Goal: Navigation & Orientation: Find specific page/section

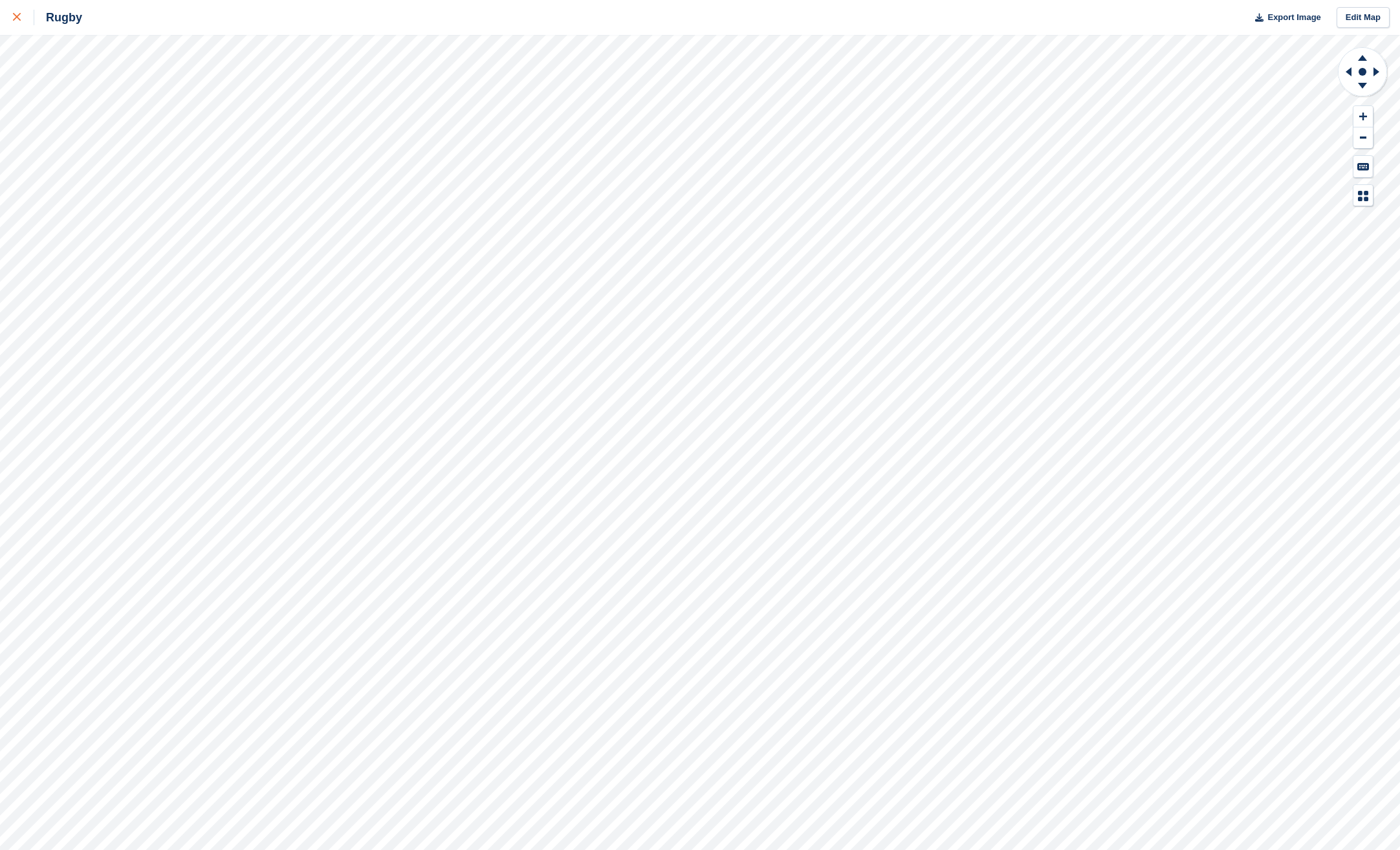
click at [7, 13] on link at bounding box center [17, 17] width 34 height 35
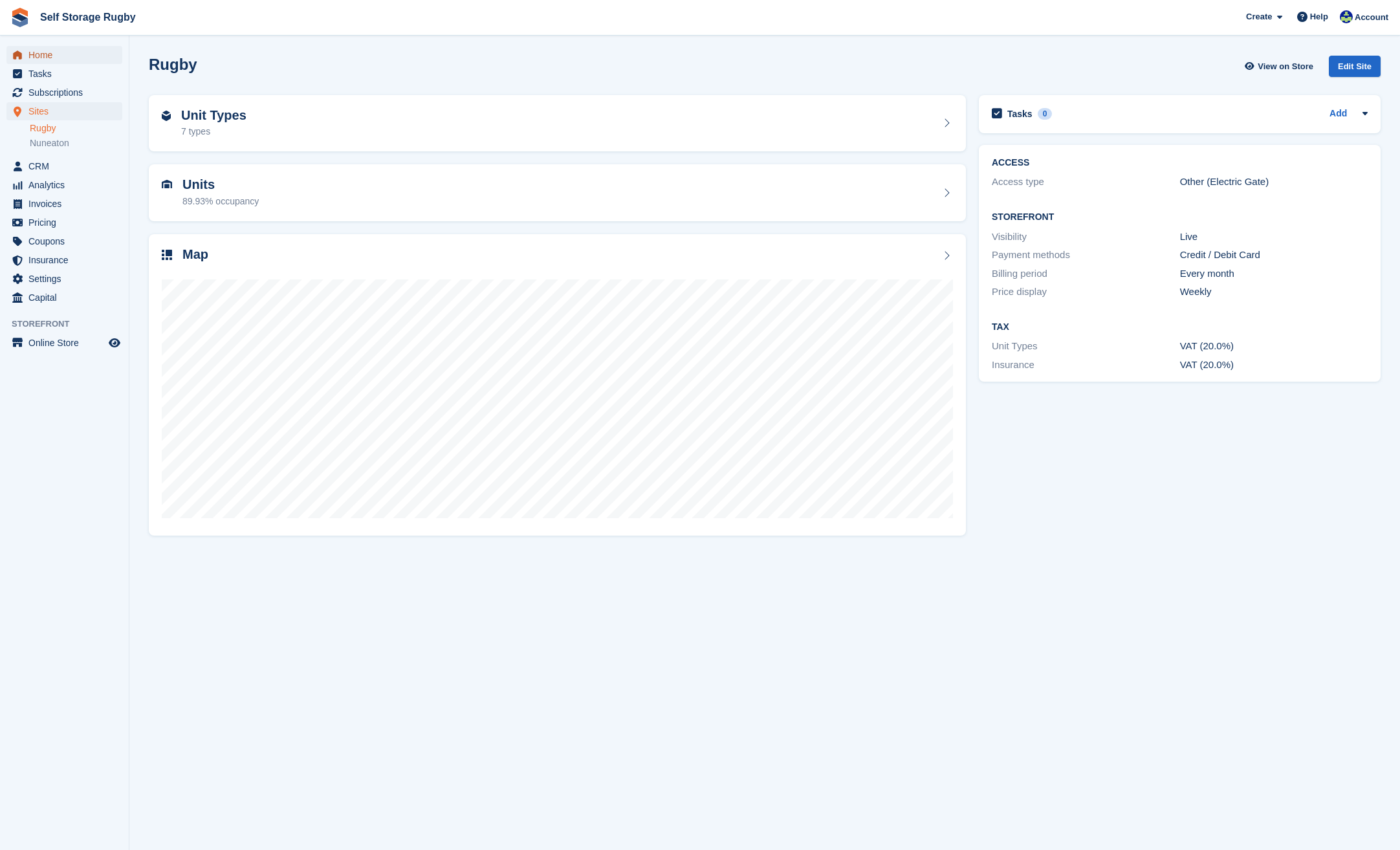
click at [46, 61] on span "Home" at bounding box center [67, 55] width 77 height 18
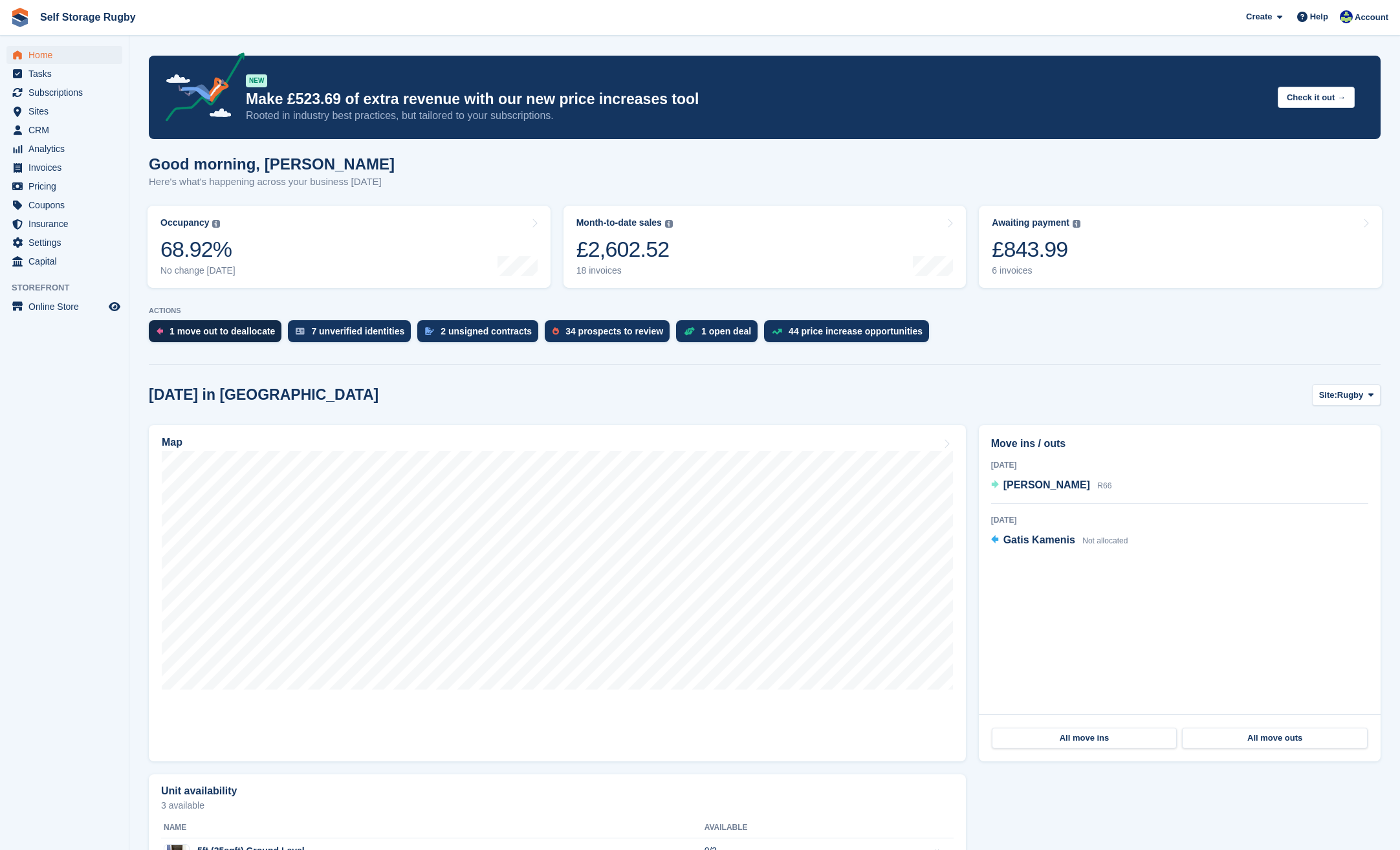
click at [198, 326] on div "1 move out to deallocate" at bounding box center [222, 331] width 105 height 10
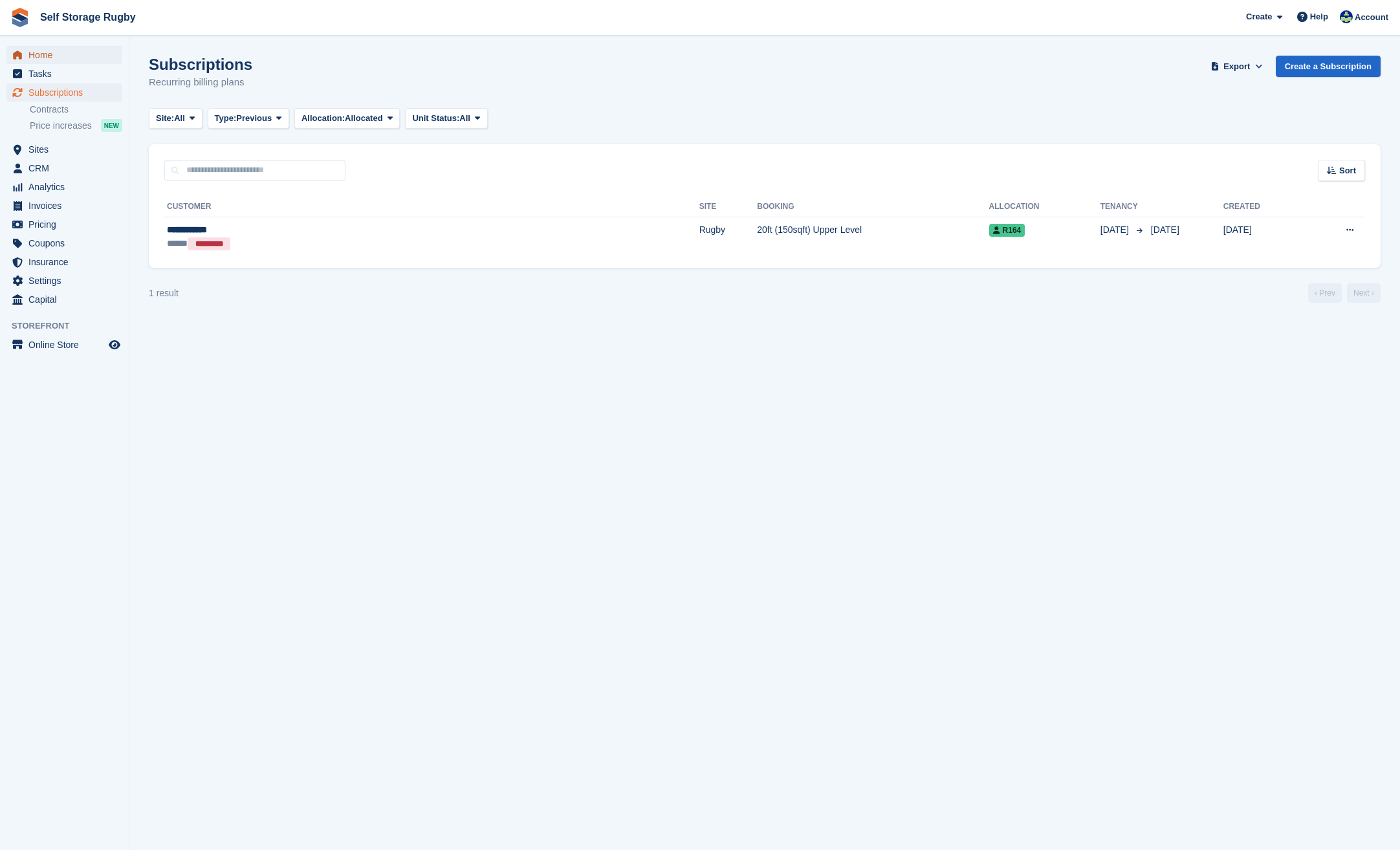
click at [33, 63] on span "Home" at bounding box center [67, 55] width 77 height 18
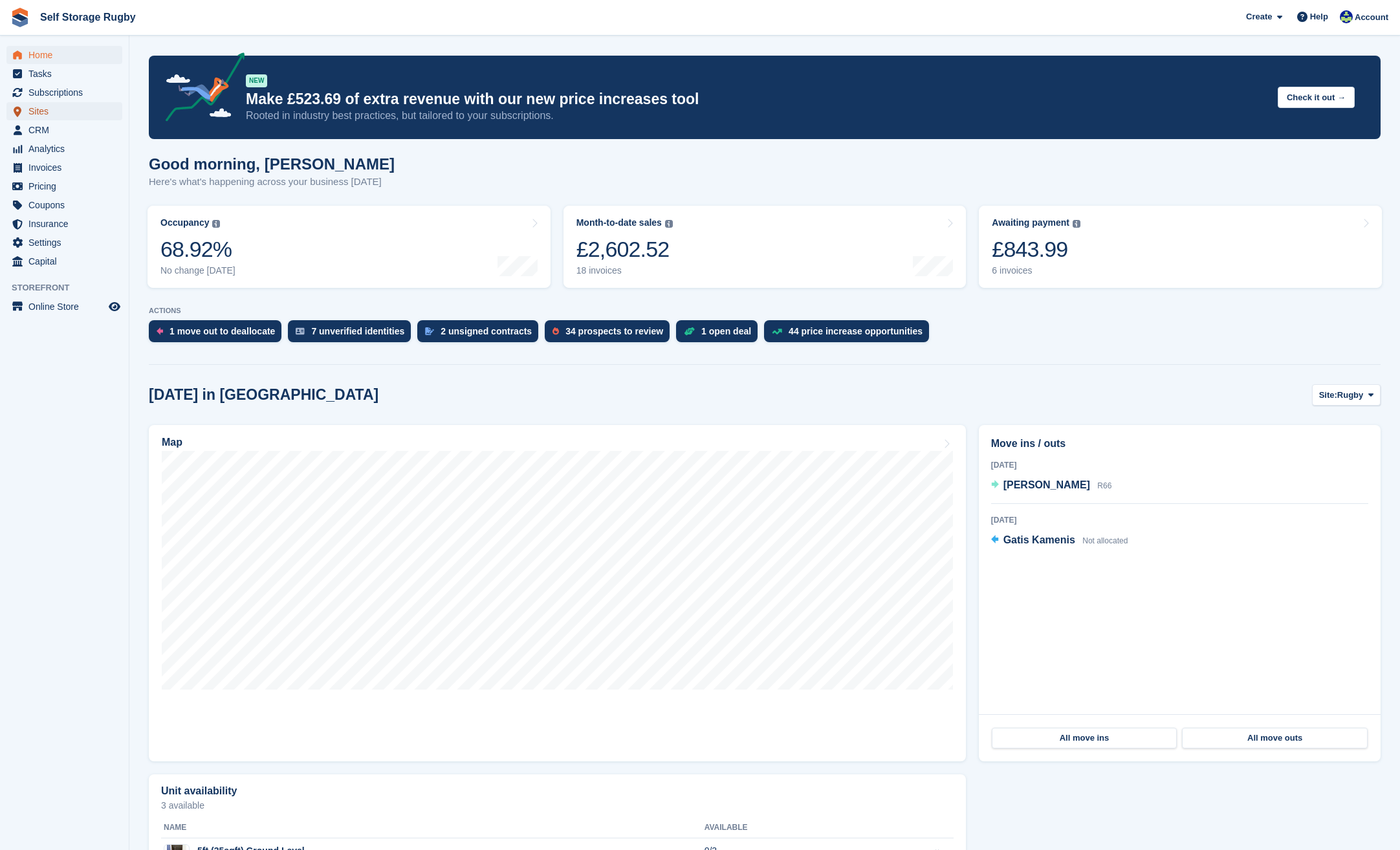
click at [52, 106] on span "Sites" at bounding box center [67, 111] width 77 height 18
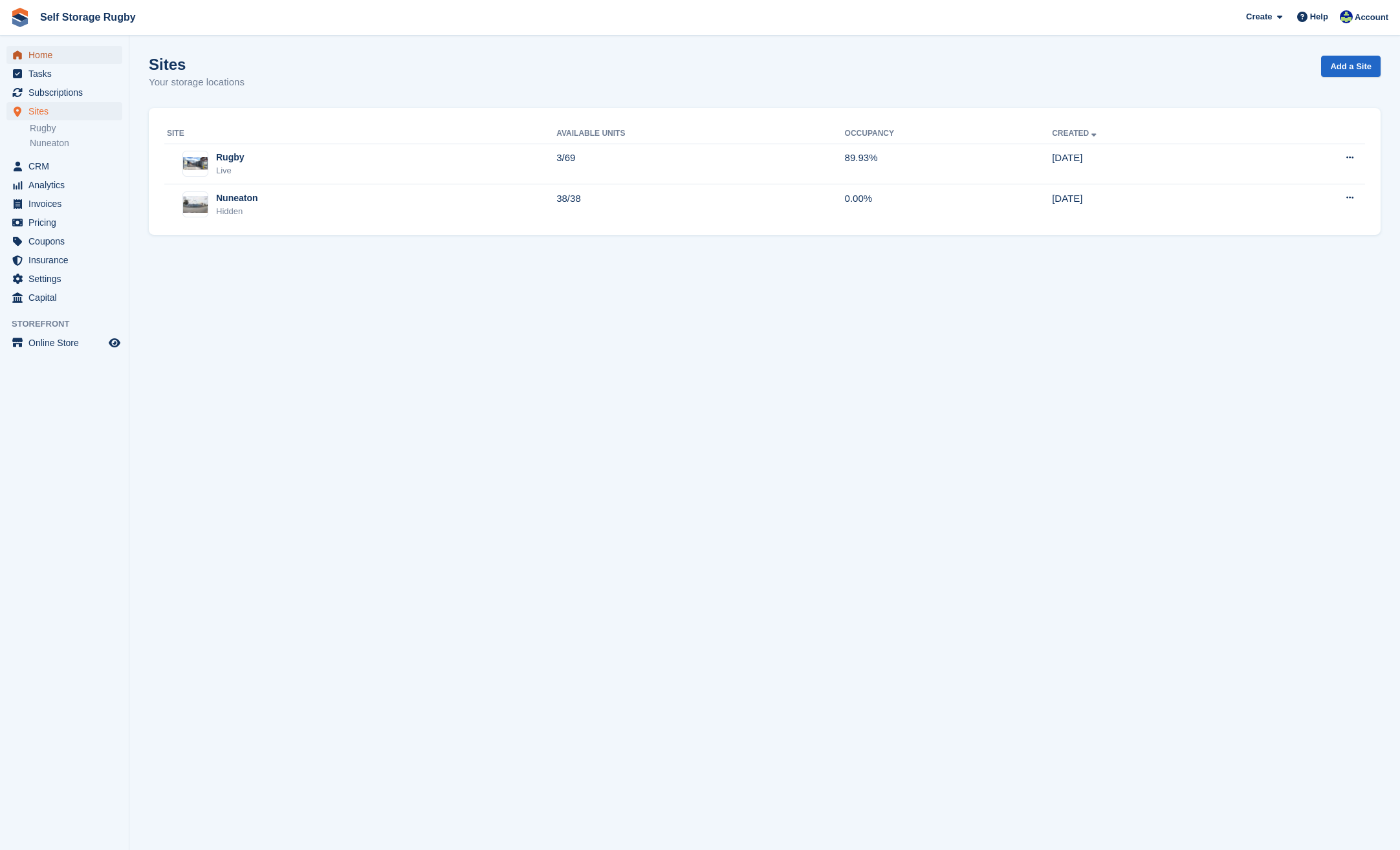
click at [55, 60] on span "Home" at bounding box center [67, 55] width 77 height 18
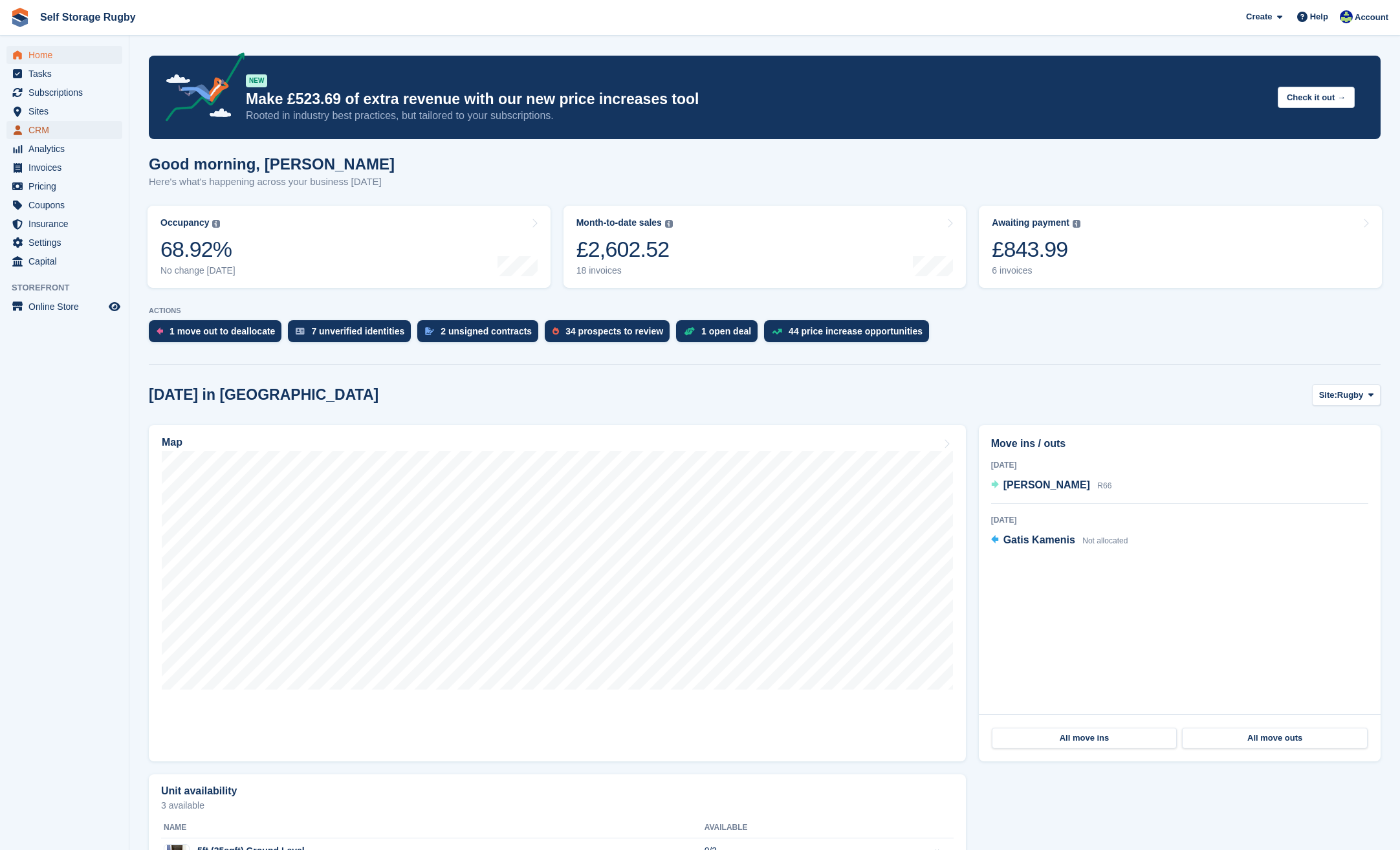
click at [53, 127] on span "CRM" at bounding box center [67, 130] width 77 height 18
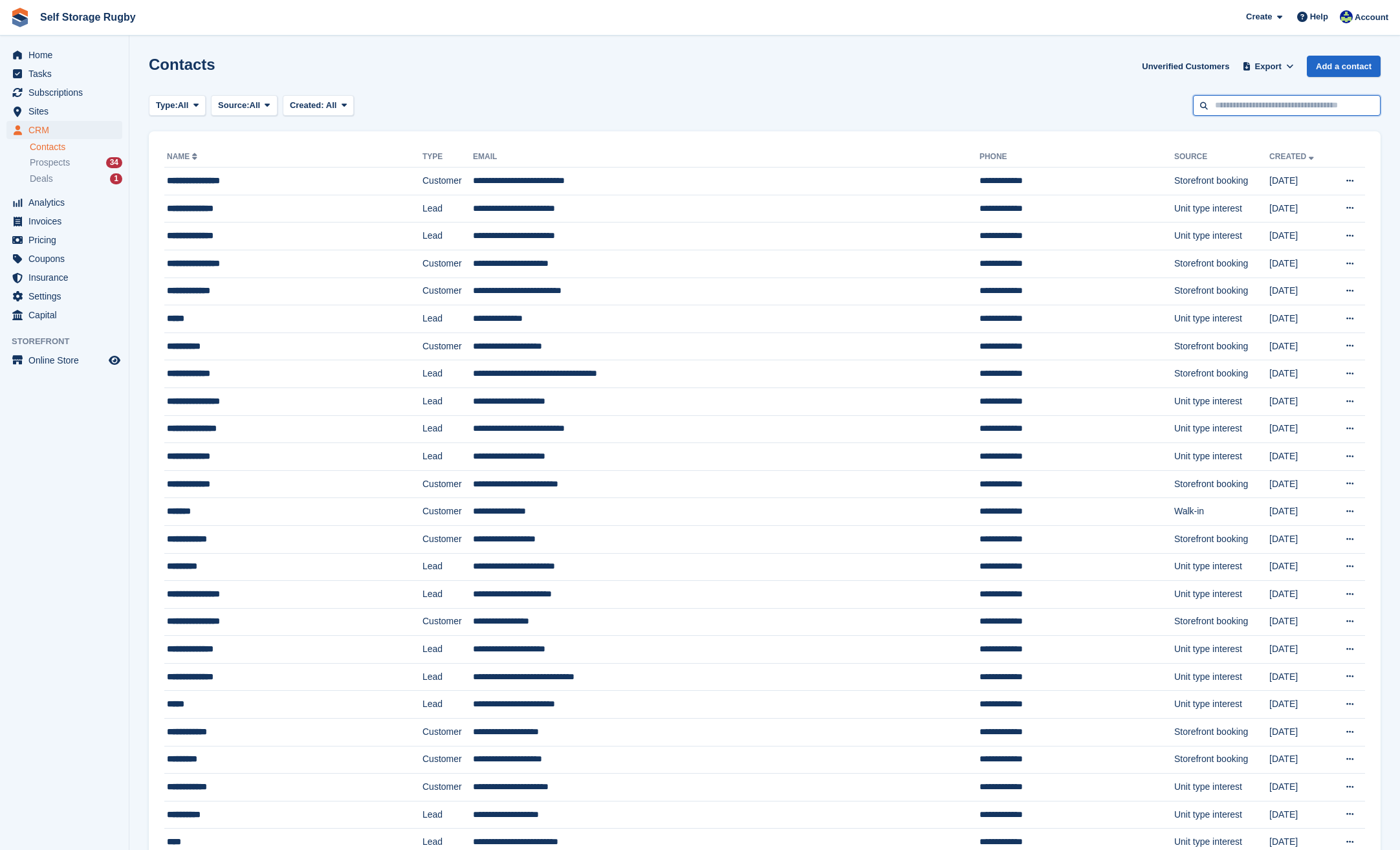
click at [1261, 96] on input "text" at bounding box center [1287, 105] width 188 height 21
type input "*****"
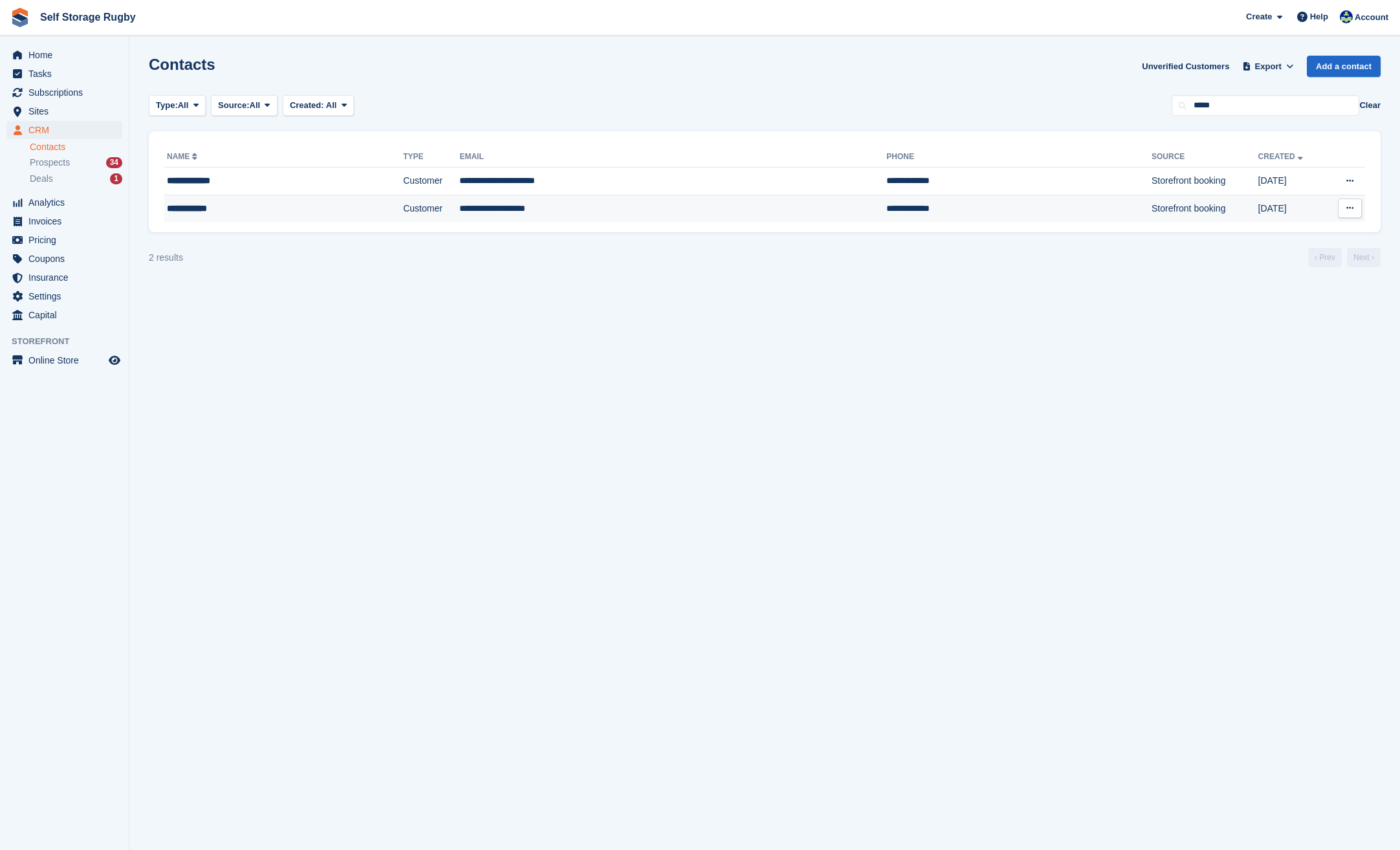
click at [403, 209] on td "Customer" at bounding box center [431, 209] width 56 height 27
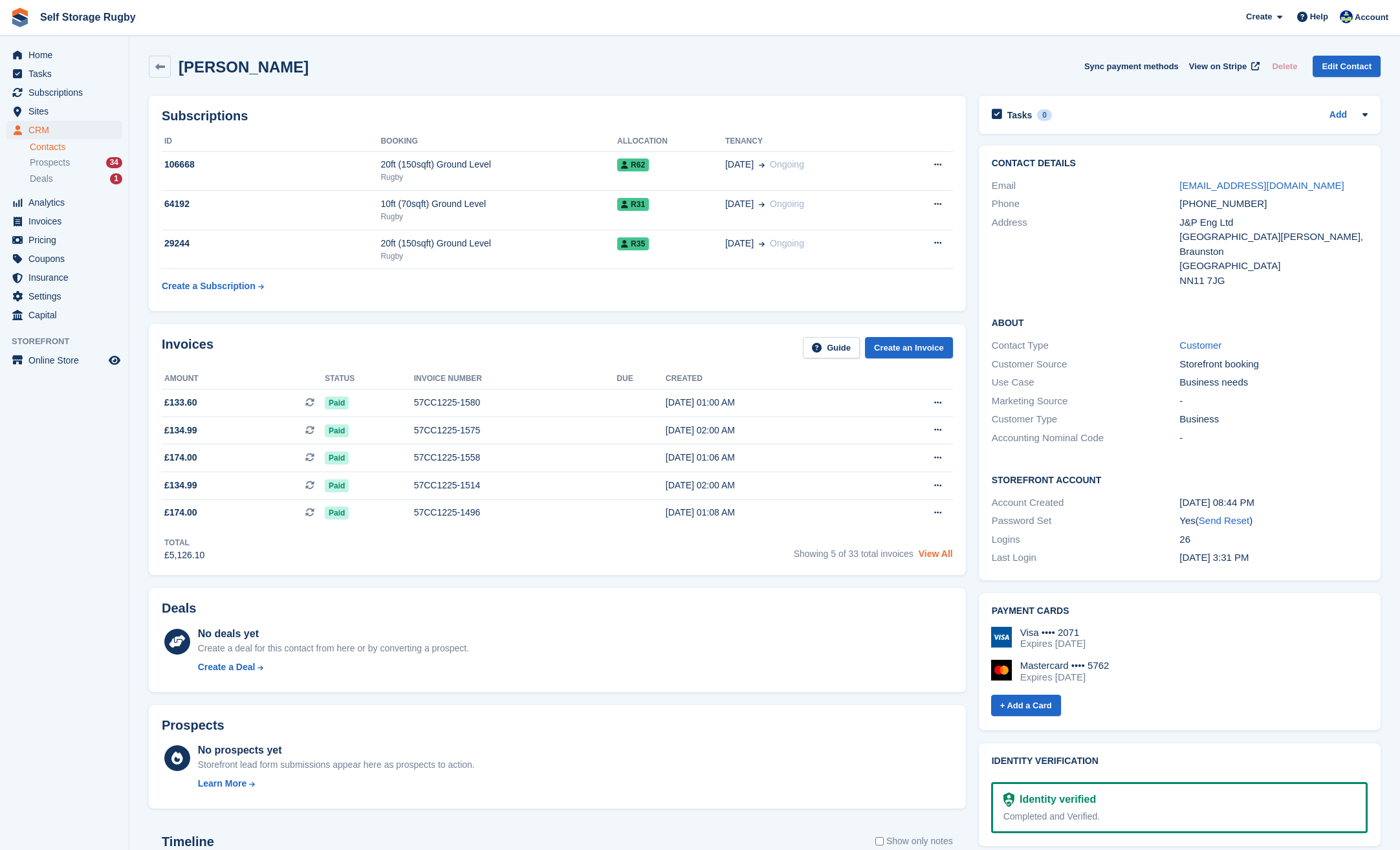
click at [941, 554] on link "View All" at bounding box center [936, 553] width 34 height 10
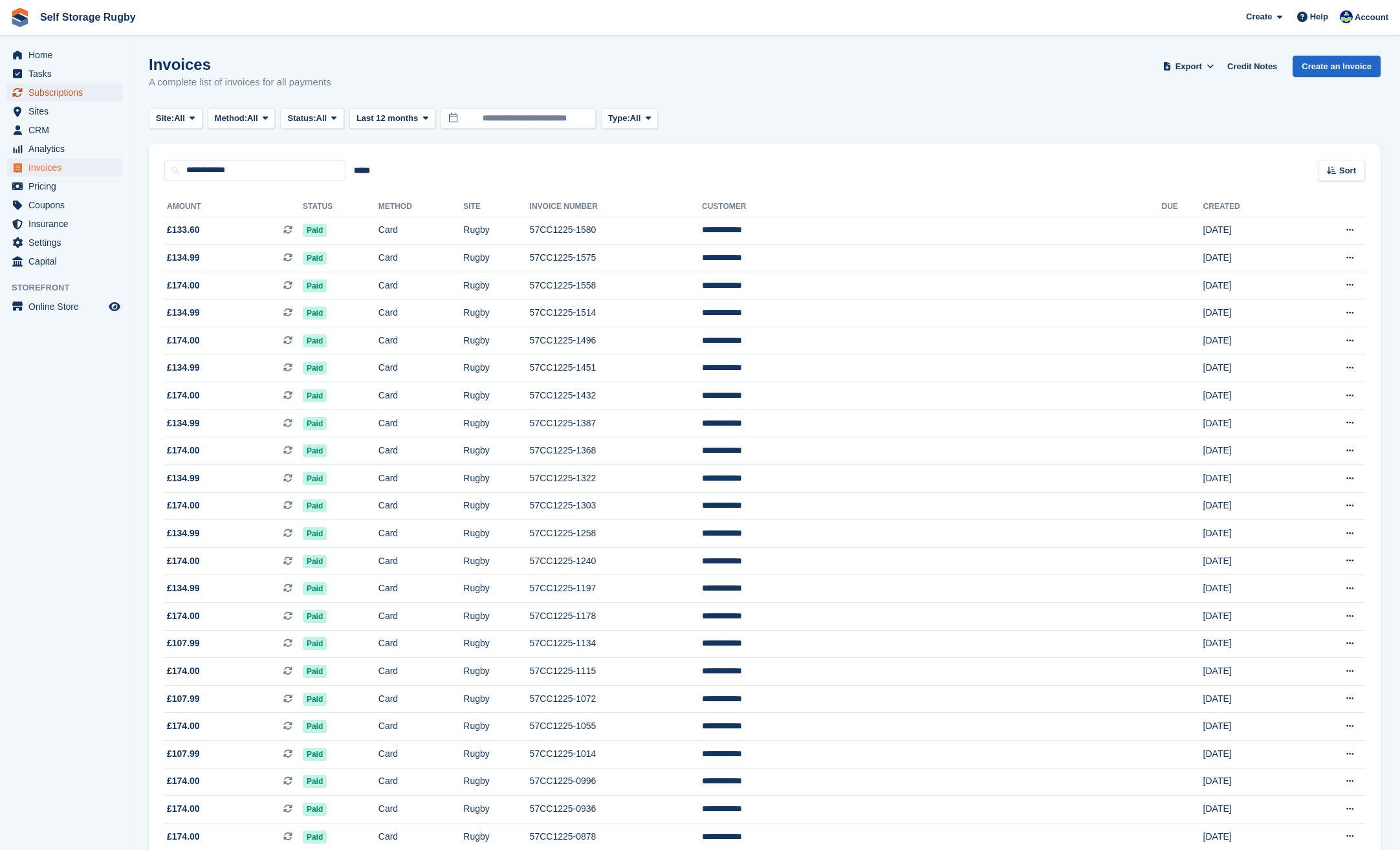
click at [41, 88] on span "Subscriptions" at bounding box center [67, 92] width 77 height 18
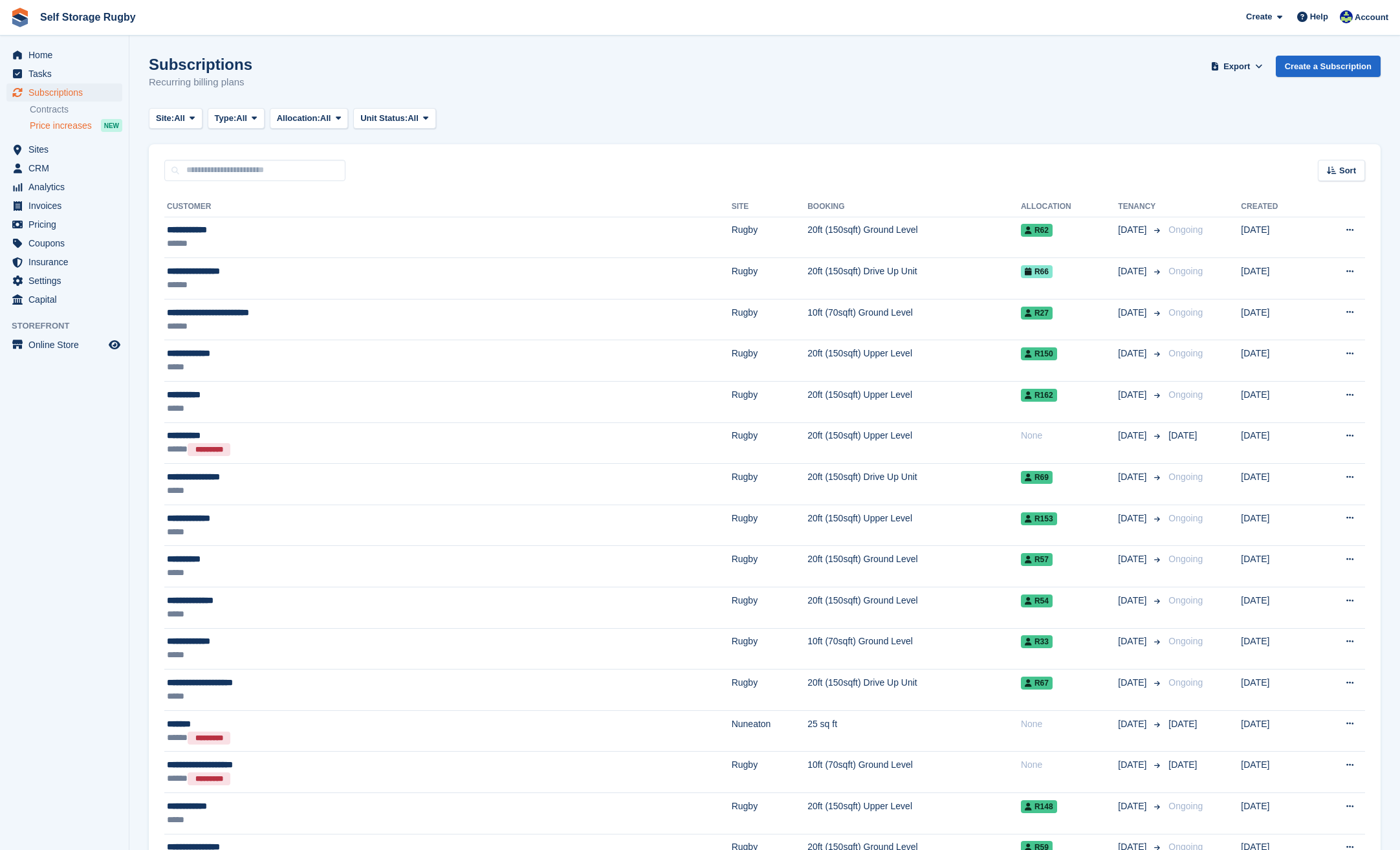
click at [60, 126] on span "Price increases" at bounding box center [60, 126] width 62 height 12
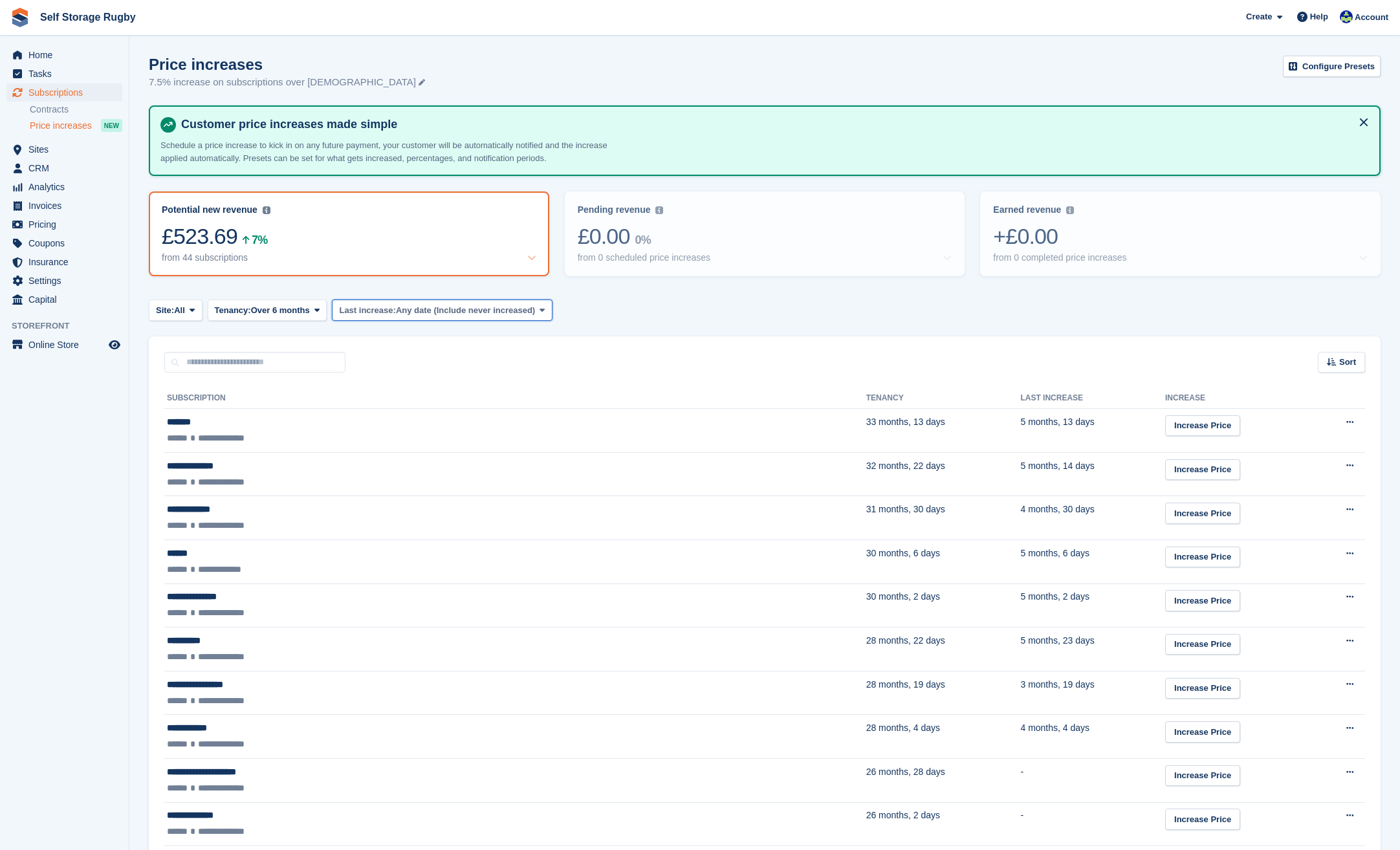
click at [396, 313] on span "Any date (Include never increased)" at bounding box center [466, 310] width 139 height 13
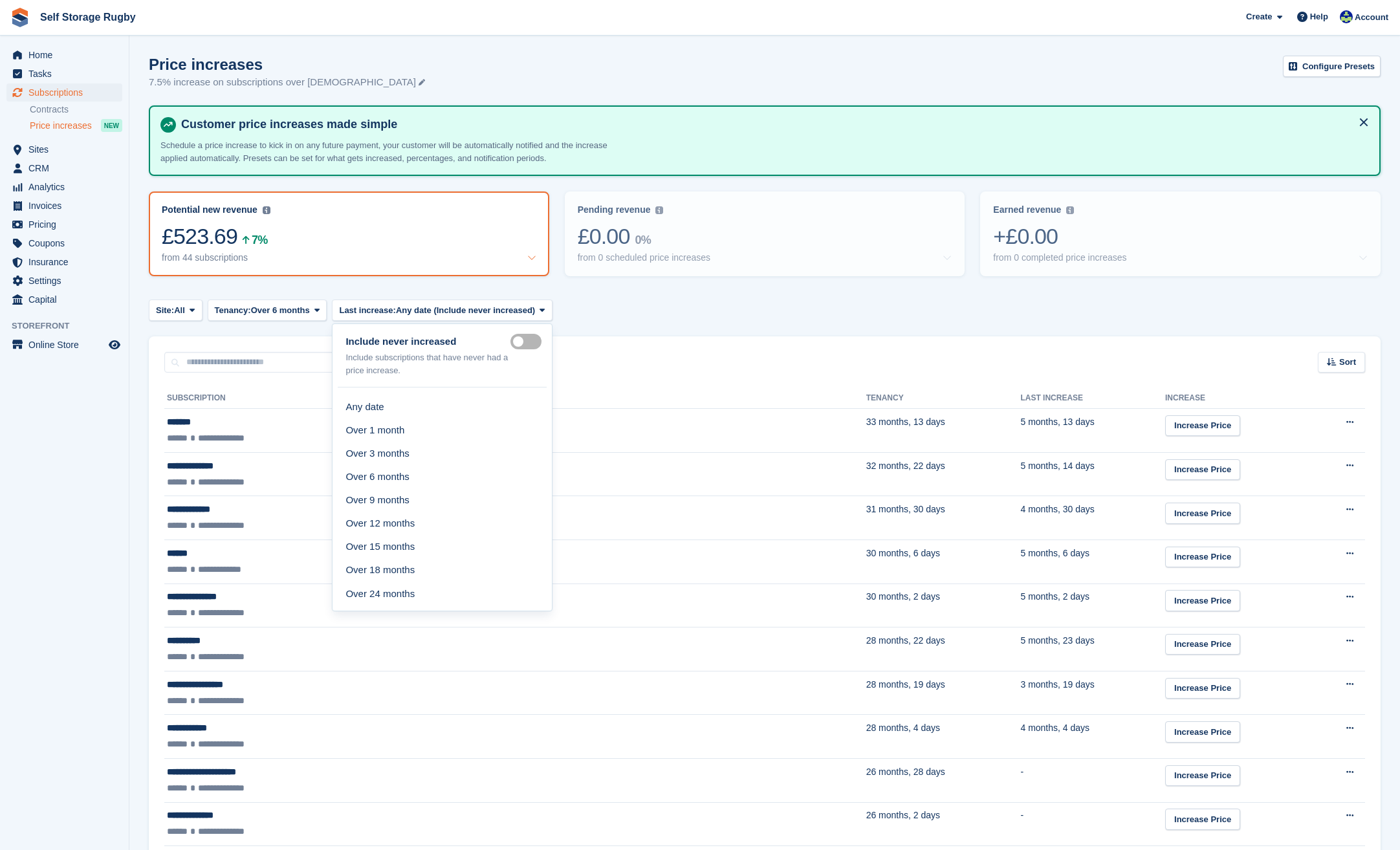
click at [83, 479] on aside "Home Tasks Subscriptions Subscriptions Subscriptions Contracts Price increases …" at bounding box center [64, 428] width 128 height 785
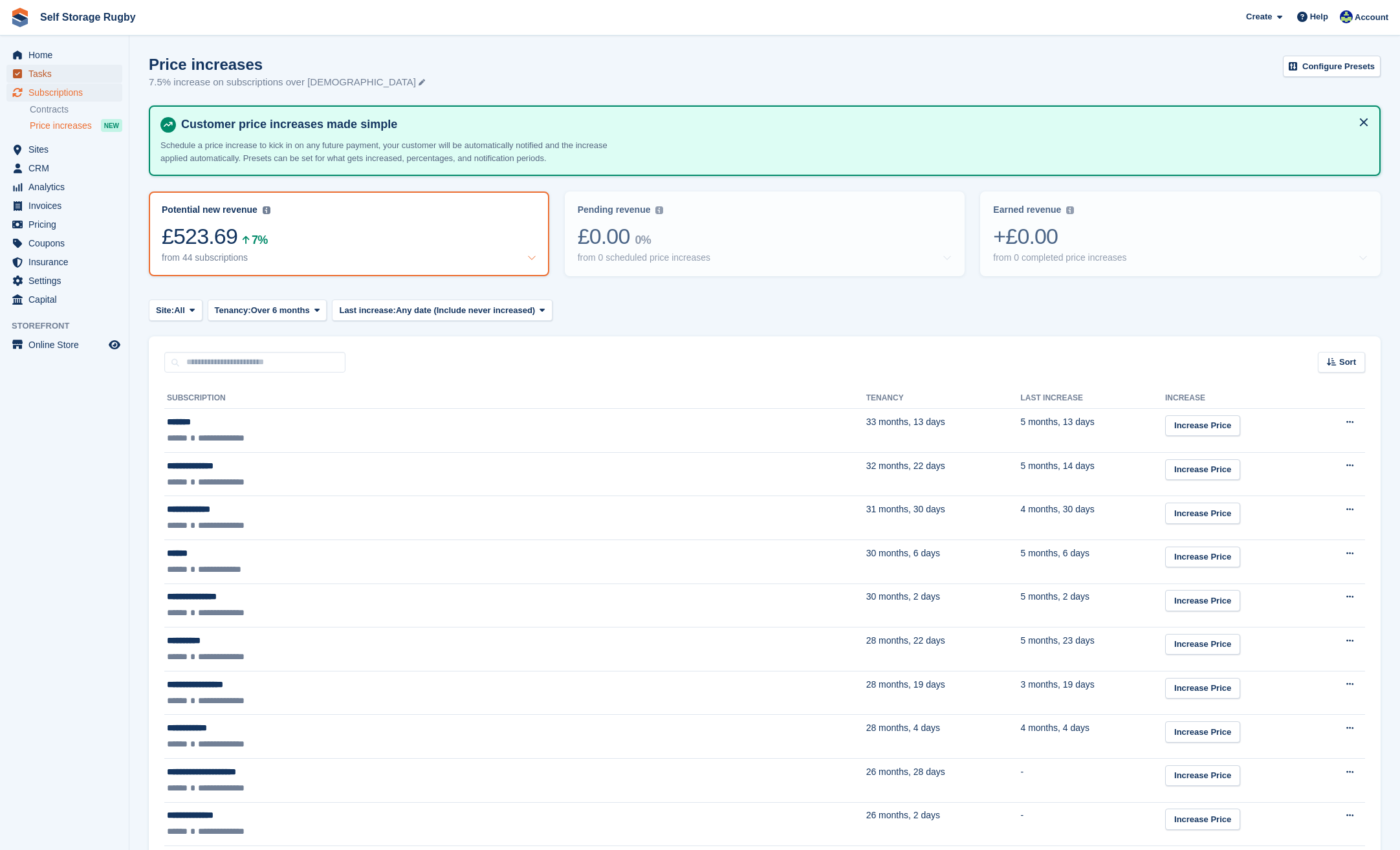
click at [31, 69] on span "Tasks" at bounding box center [67, 73] width 77 height 18
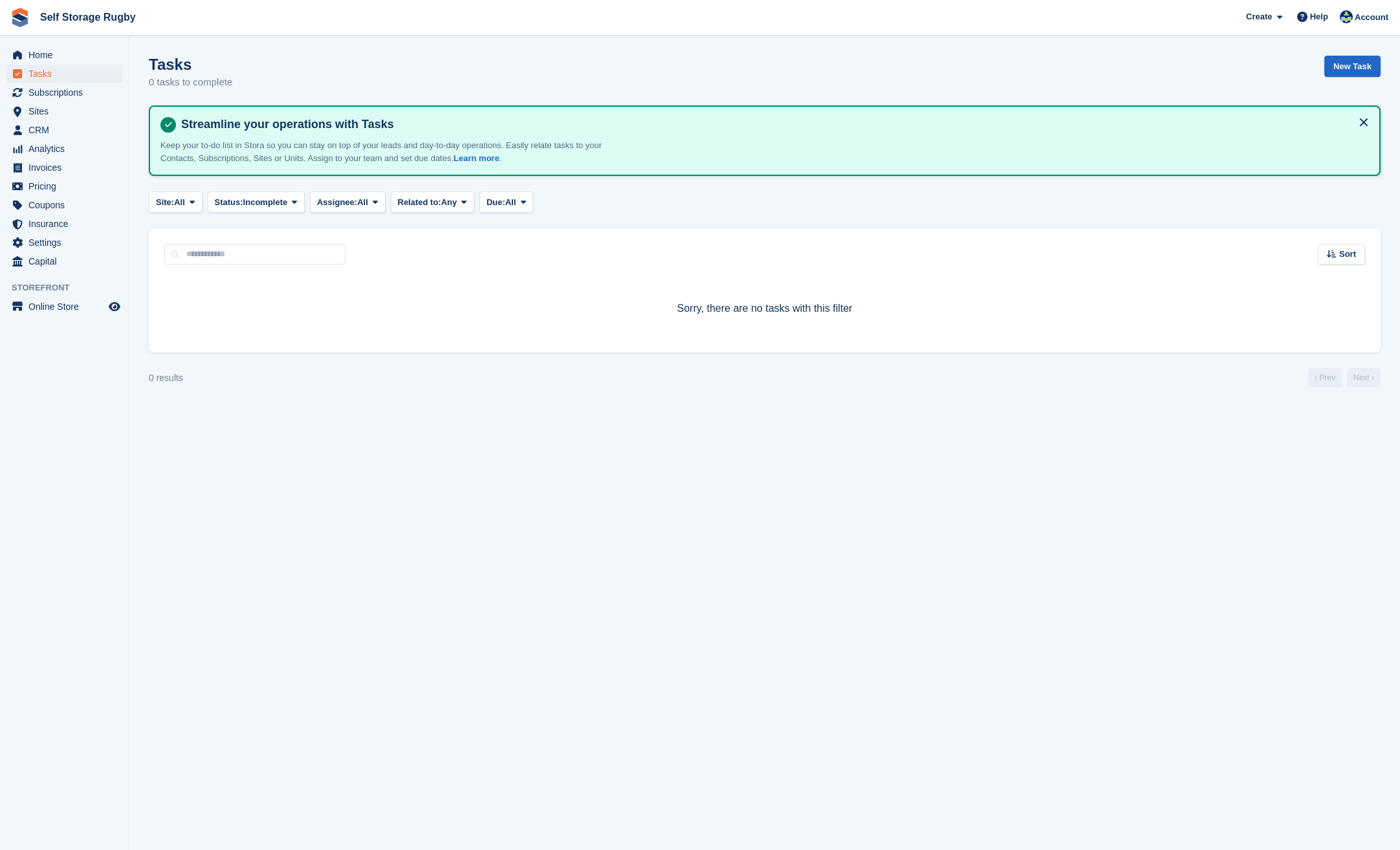
click at [39, 47] on span "Home" at bounding box center [67, 55] width 77 height 18
